Goal: Task Accomplishment & Management: Use online tool/utility

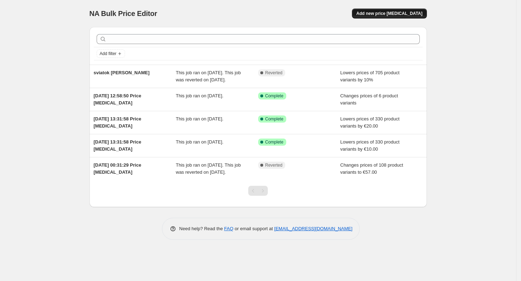
click at [389, 10] on button "Add new price [MEDICAL_DATA]" at bounding box center [389, 14] width 75 height 10
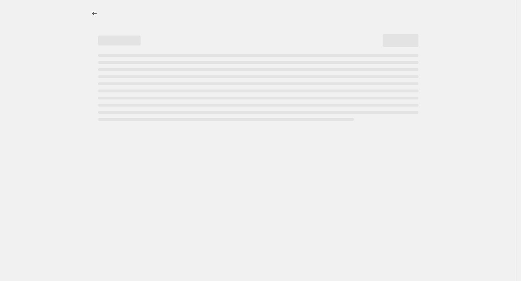
select select "percentage"
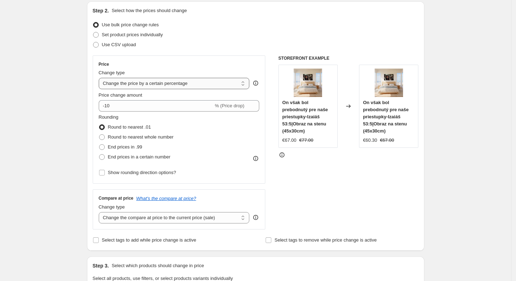
scroll to position [76, 0]
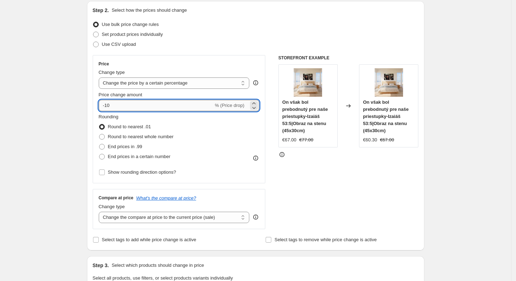
click at [166, 109] on input "-10" at bounding box center [156, 105] width 115 height 11
click at [256, 107] on icon at bounding box center [253, 107] width 7 height 7
click at [256, 100] on icon at bounding box center [253, 103] width 7 height 7
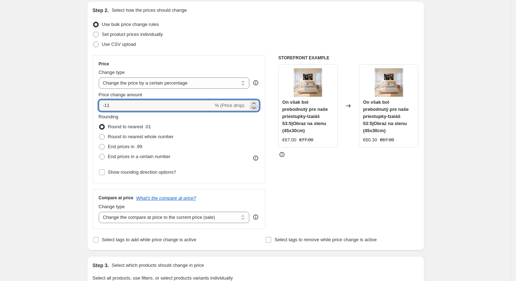
click at [256, 107] on icon at bounding box center [253, 107] width 7 height 7
type input "-12"
click at [213, 83] on select "Change the price to a certain amount Change the price by a certain amount Chang…" at bounding box center [174, 82] width 151 height 11
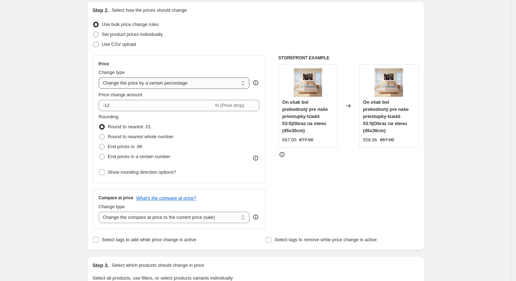
select select "by"
click at [101, 77] on select "Change the price to a certain amount Change the price by a certain amount Chang…" at bounding box center [174, 82] width 151 height 11
type input "-10.00"
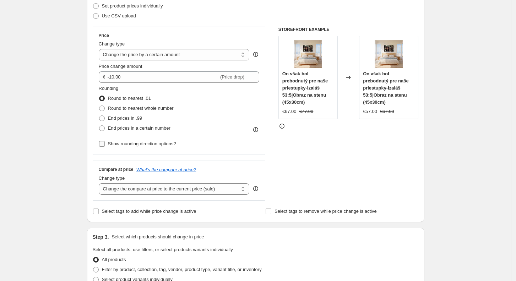
scroll to position [107, 0]
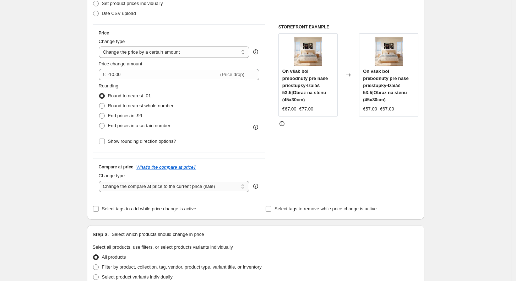
click at [176, 186] on select "Change the compare at price to the current price (sale) Change the compare at p…" at bounding box center [174, 186] width 151 height 11
select select "no_change"
click at [101, 181] on select "Change the compare at price to the current price (sale) Change the compare at p…" at bounding box center [174, 186] width 151 height 11
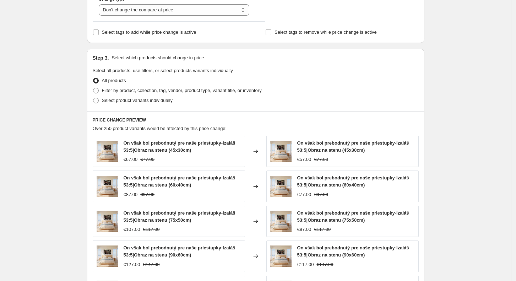
scroll to position [284, 0]
click at [141, 101] on span "Select product variants individually" at bounding box center [137, 99] width 71 height 5
click at [93, 97] on input "Select product variants individually" at bounding box center [93, 97] width 0 height 0
radio input "true"
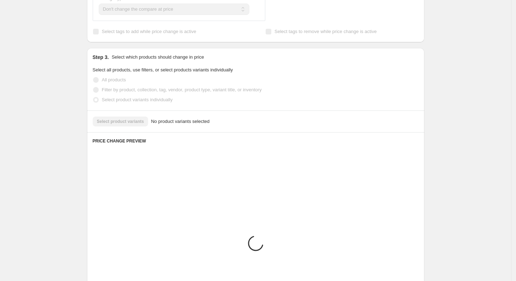
scroll to position [271, 0]
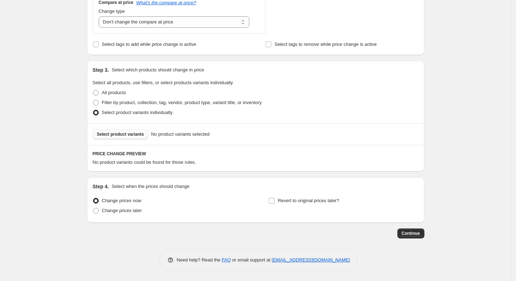
click at [131, 131] on span "Select product variants" at bounding box center [120, 134] width 47 height 6
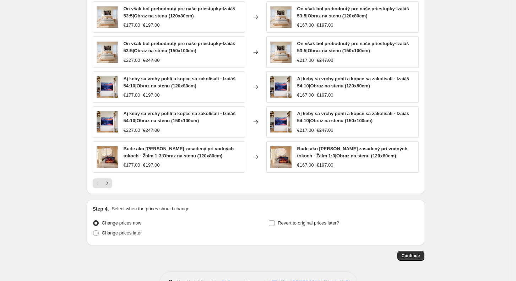
scroll to position [461, 0]
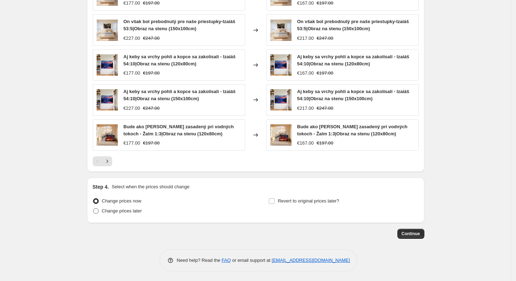
click at [135, 212] on span "Change prices later" at bounding box center [122, 210] width 40 height 5
click at [93, 208] on input "Change prices later" at bounding box center [93, 208] width 0 height 0
radio input "true"
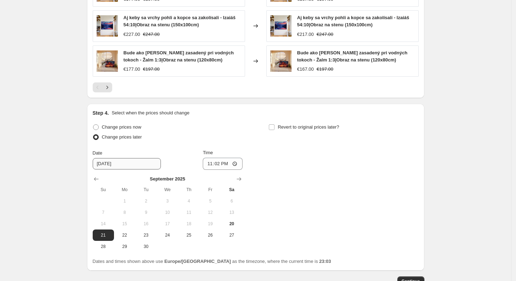
scroll to position [561, 0]
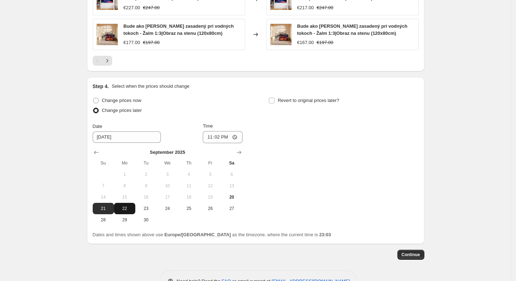
click at [128, 209] on span "22" at bounding box center [125, 209] width 16 height 6
type input "[DATE]"
click at [409, 252] on span "Continue" at bounding box center [411, 255] width 18 height 6
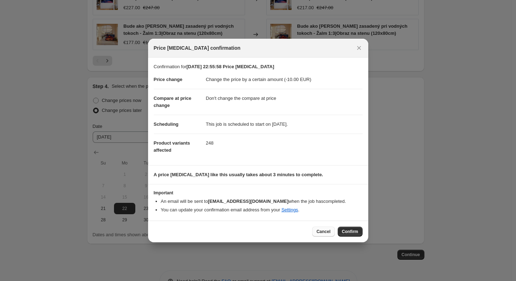
click at [327, 231] on span "Cancel" at bounding box center [323, 232] width 14 height 6
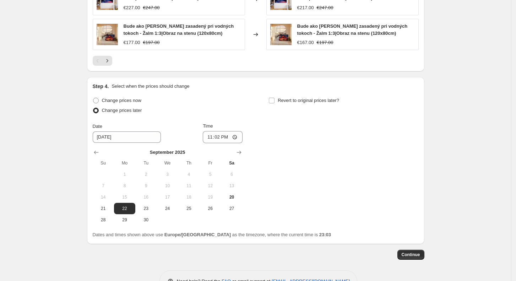
scroll to position [582, 0]
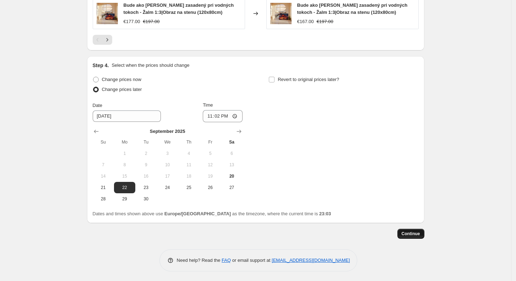
click at [413, 229] on button "Continue" at bounding box center [410, 234] width 27 height 10
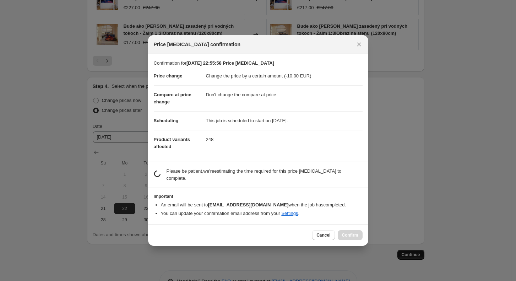
scroll to position [0, 0]
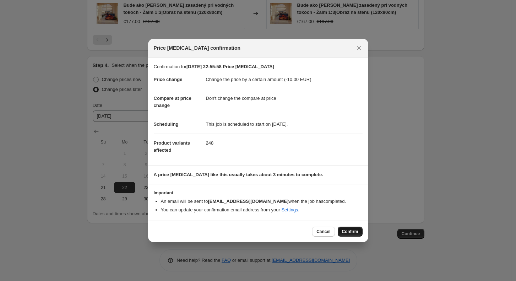
click at [355, 227] on button "Confirm" at bounding box center [350, 232] width 25 height 10
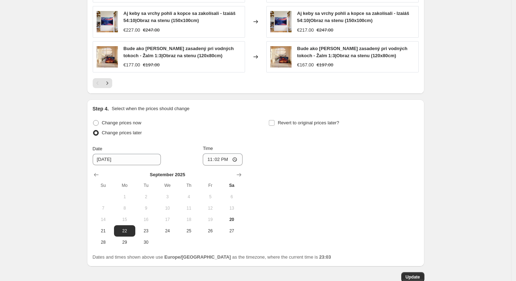
scroll to position [626, 0]
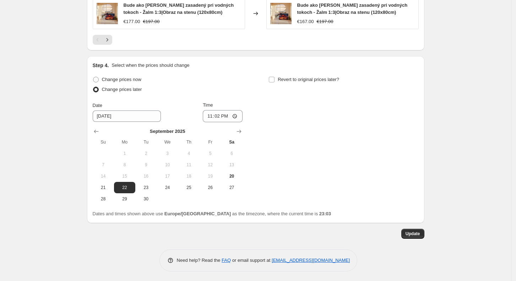
click at [412, 233] on span "Update" at bounding box center [413, 234] width 15 height 6
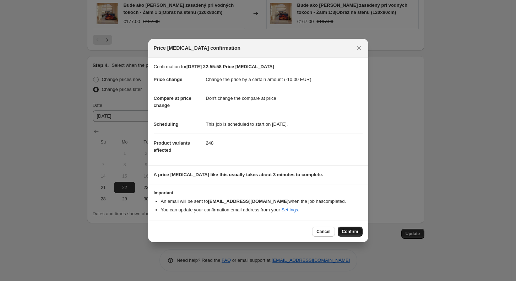
click at [347, 227] on button "Confirm" at bounding box center [350, 232] width 25 height 10
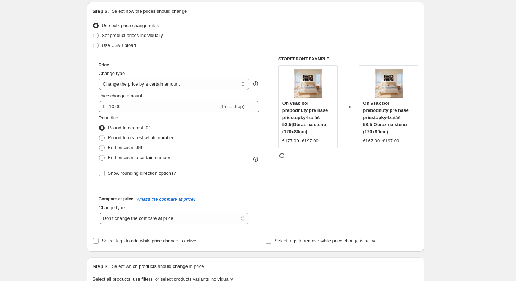
scroll to position [0, 0]
